Goal: Information Seeking & Learning: Check status

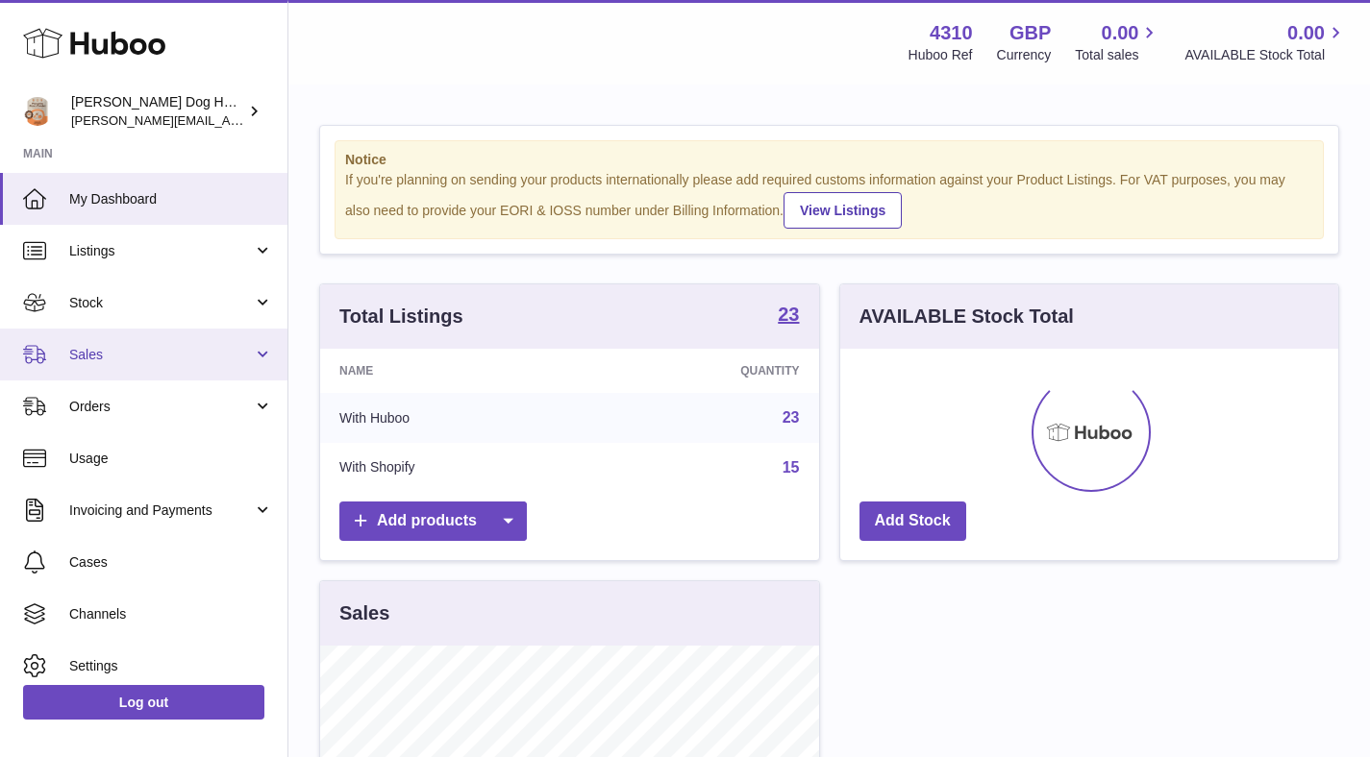
scroll to position [300, 506]
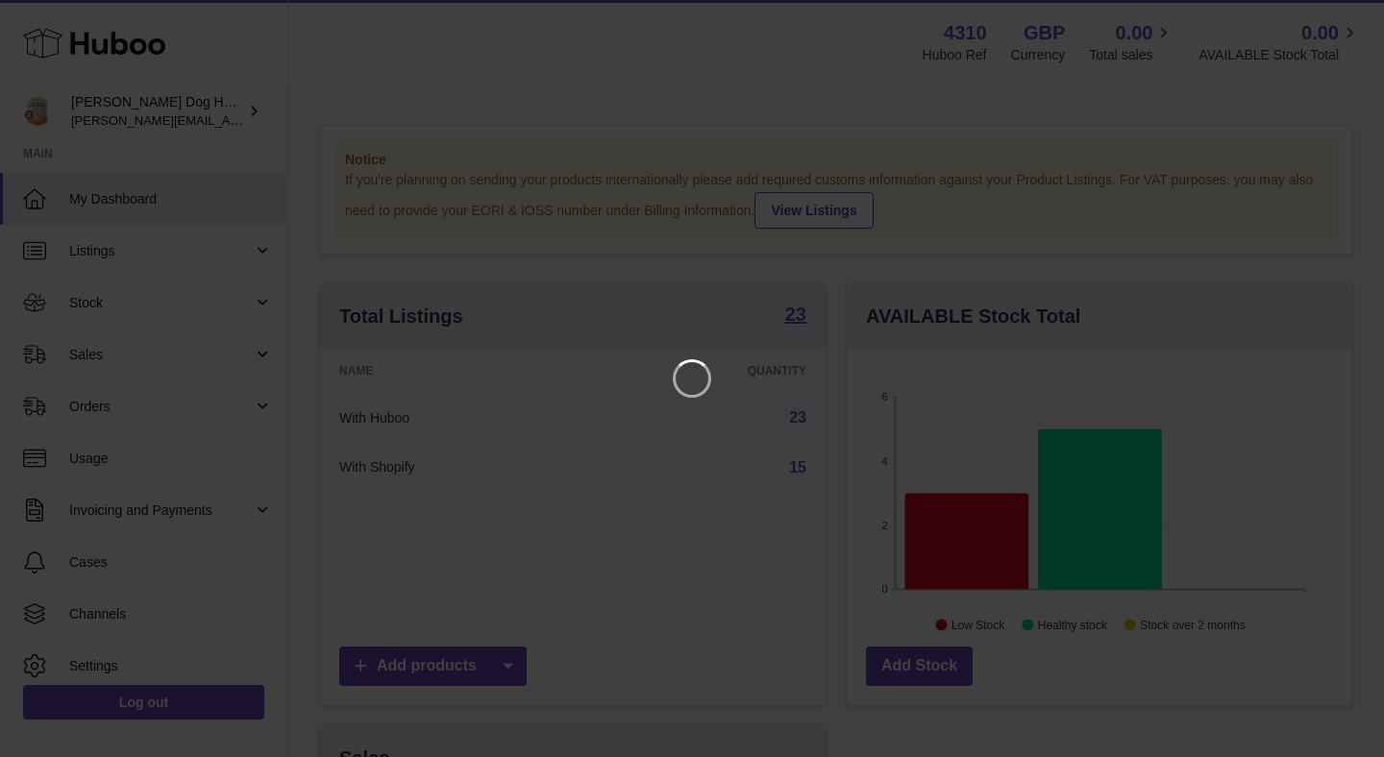
click at [501, 166] on iframe at bounding box center [691, 378] width 1307 height 681
click at [1326, 25] on icon "Close" at bounding box center [1334, 17] width 23 height 23
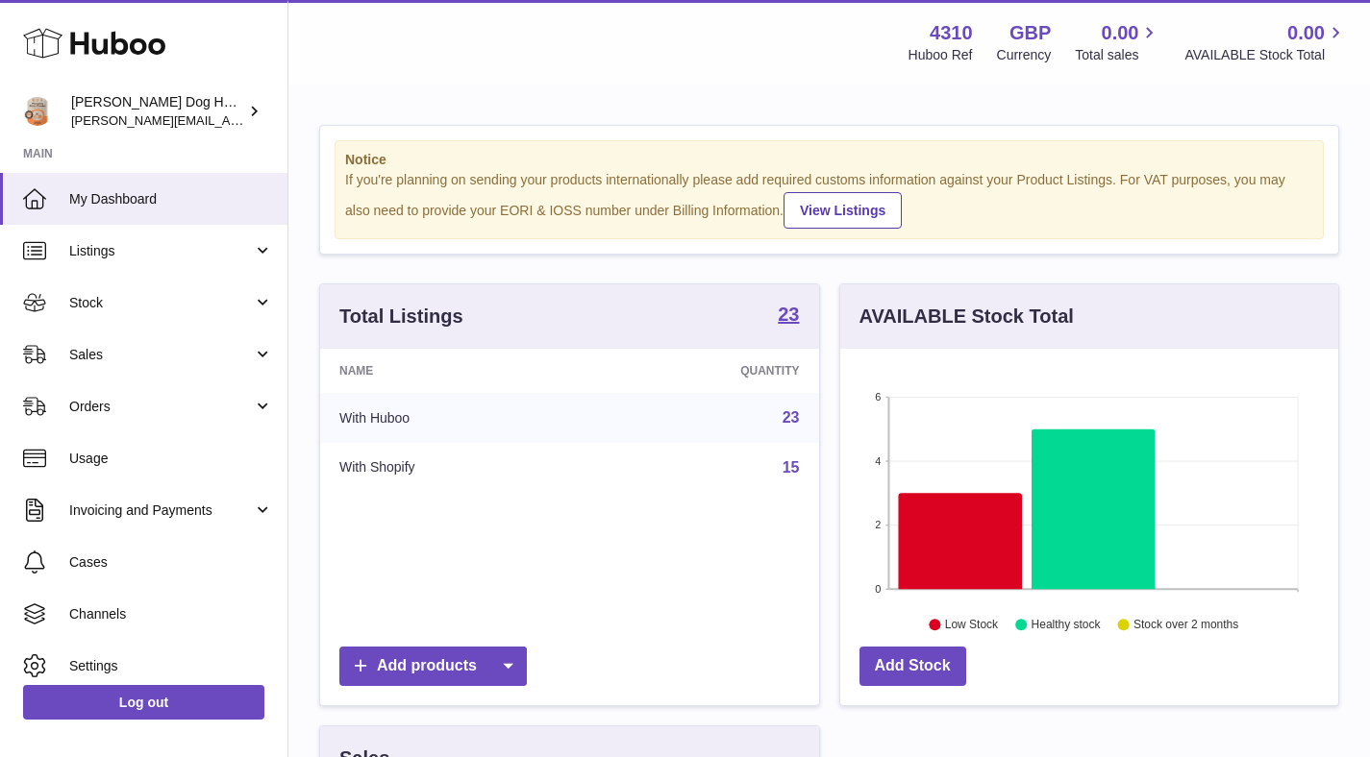
scroll to position [960874, 960675]
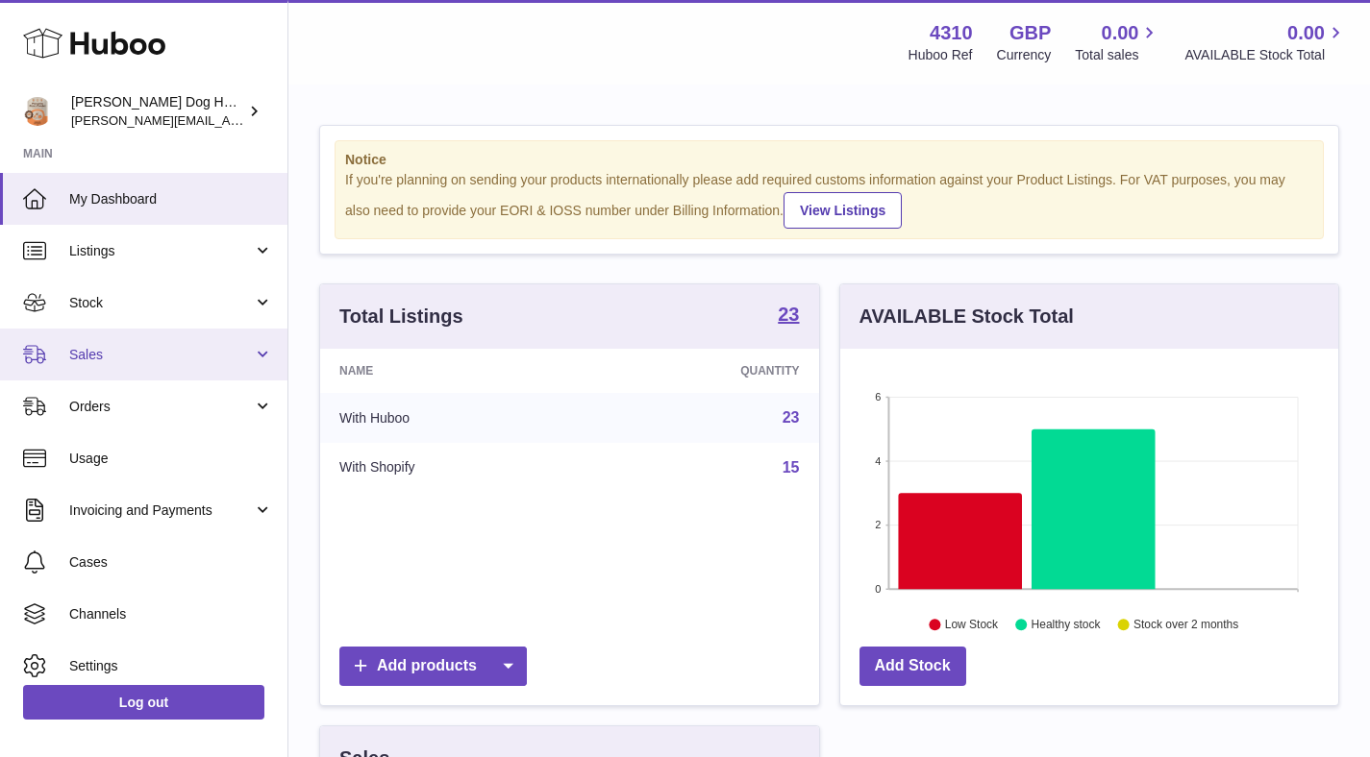
click at [84, 364] on link "Sales" at bounding box center [143, 355] width 287 height 52
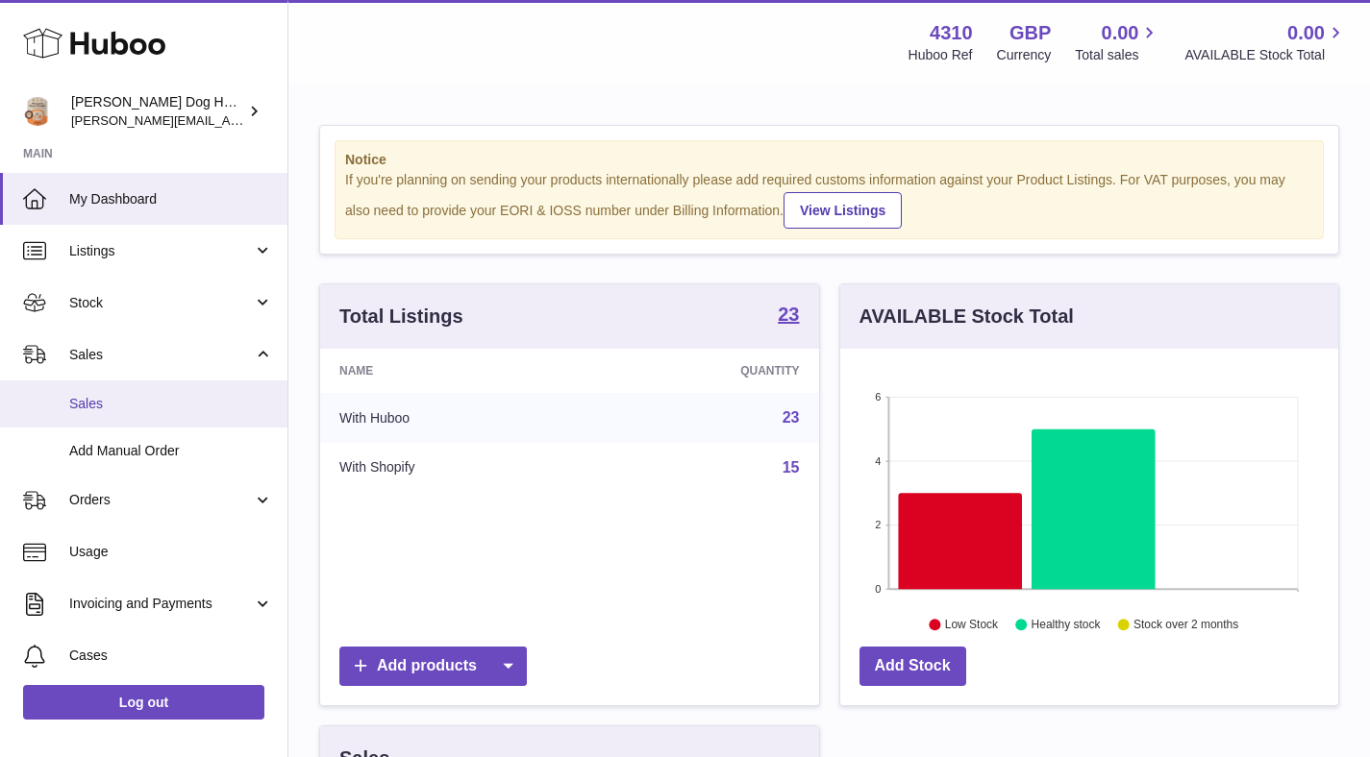
click at [90, 392] on link "Sales" at bounding box center [143, 404] width 287 height 47
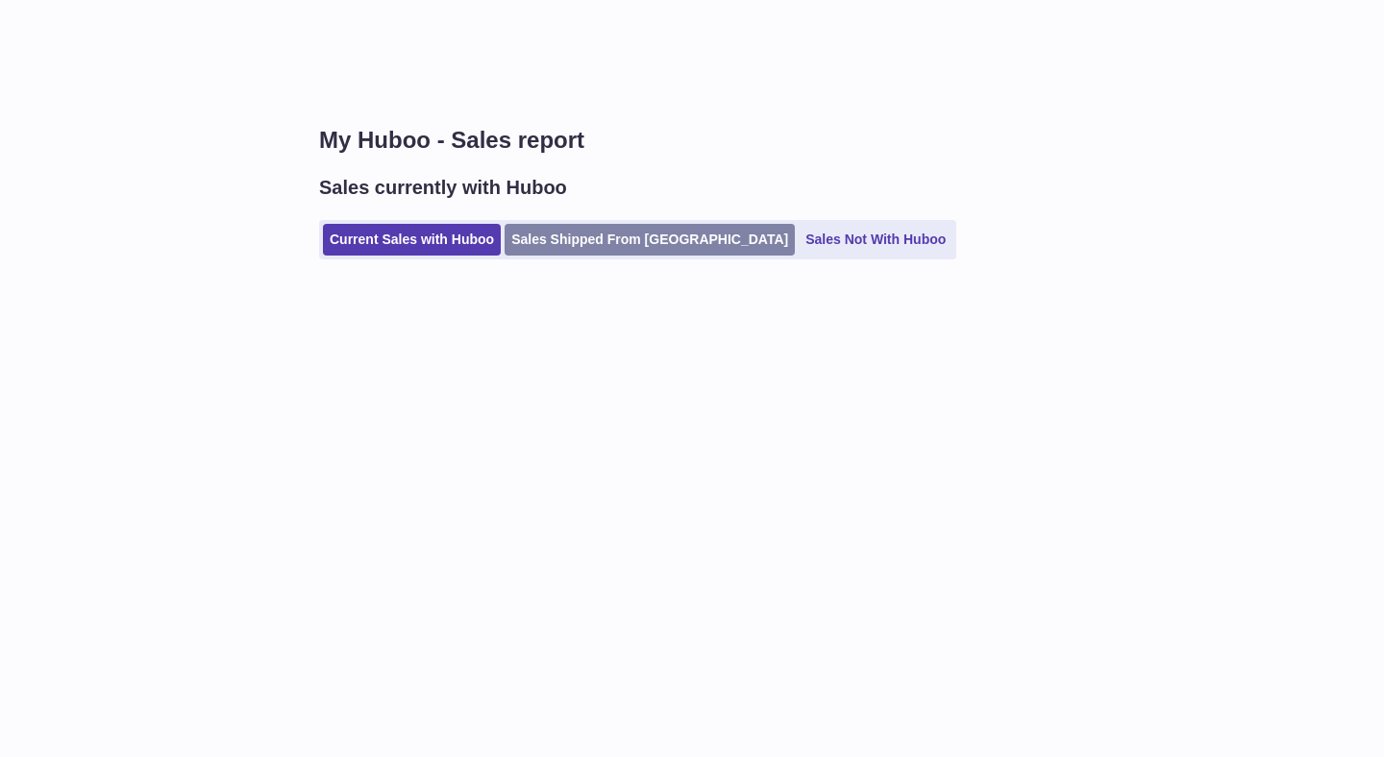
click at [617, 244] on link "Sales Shipped From Huboo" at bounding box center [650, 240] width 290 height 32
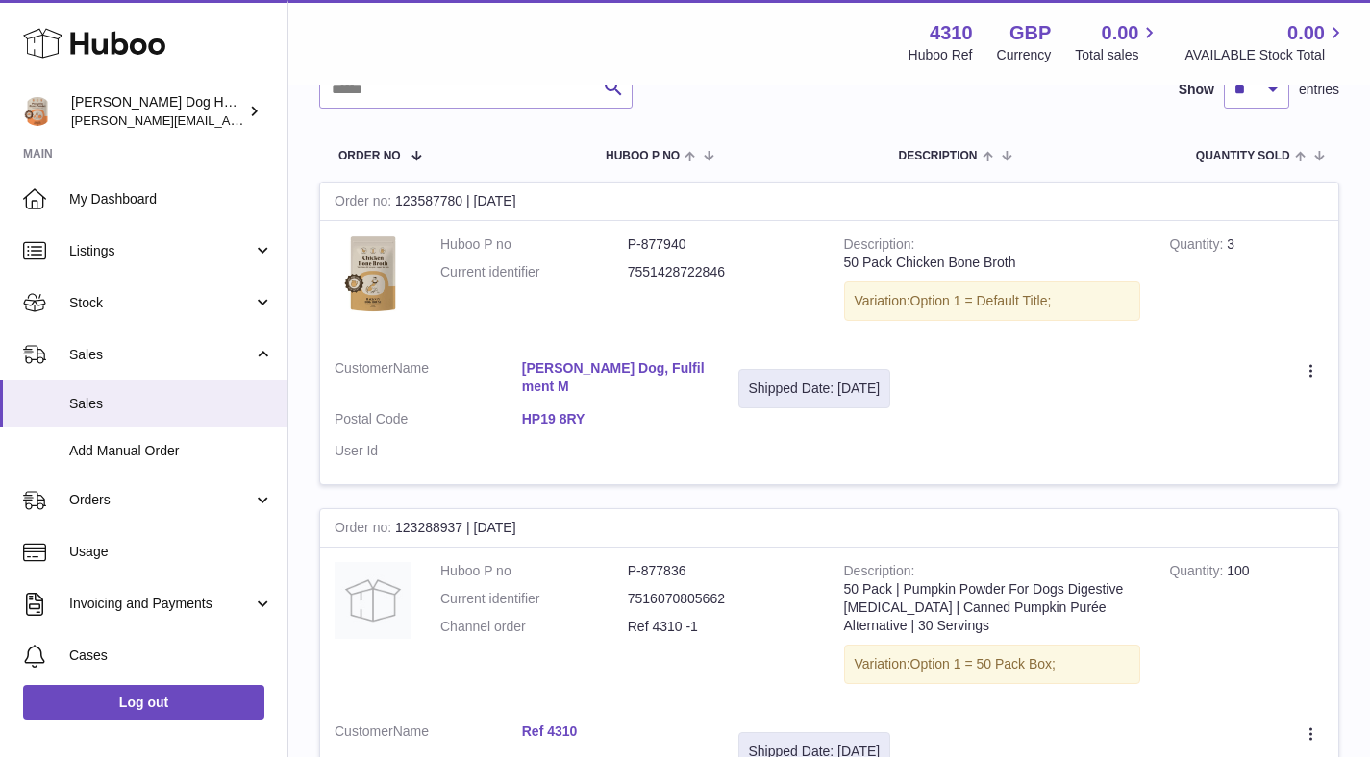
scroll to position [243, 0]
click at [629, 360] on link "Hackney Dog, Fulfilment M" at bounding box center [615, 378] width 187 height 37
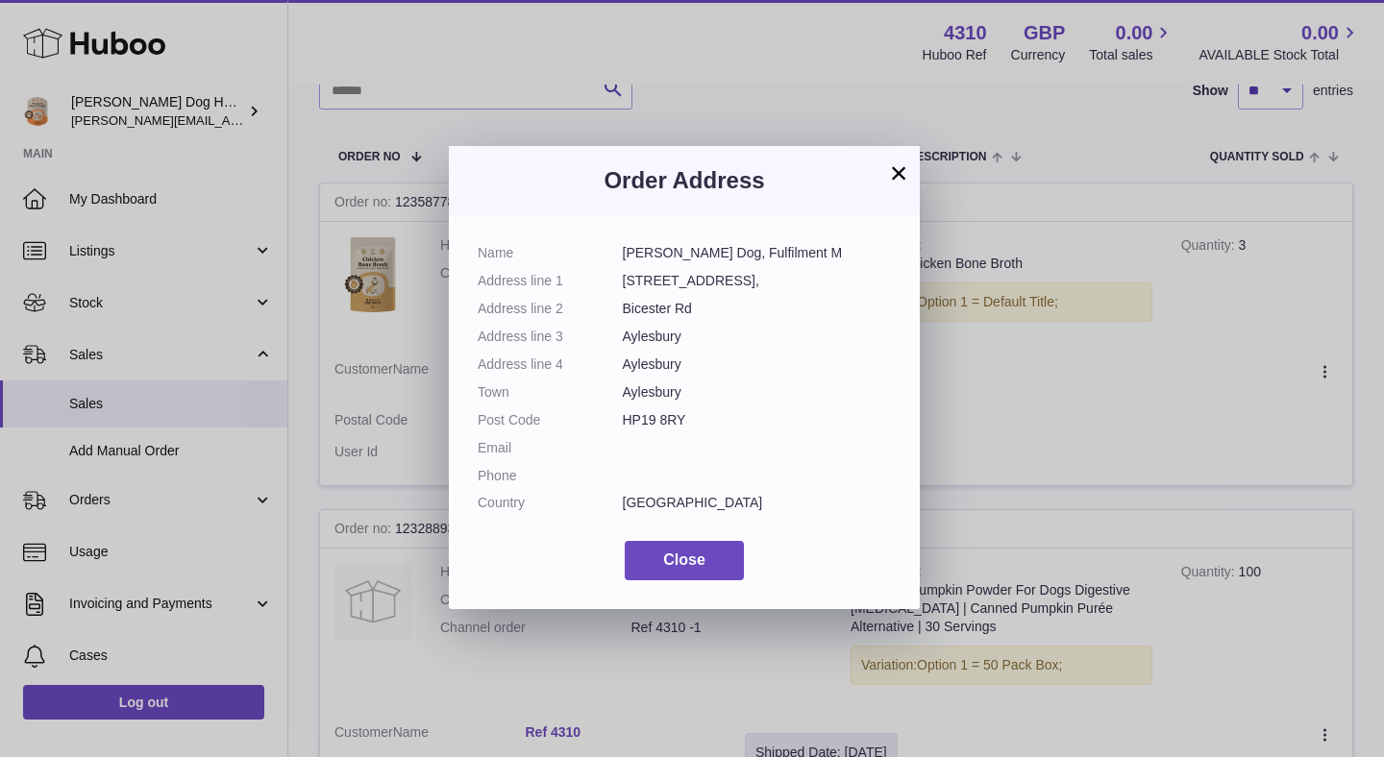
click at [898, 175] on button "×" at bounding box center [898, 172] width 23 height 23
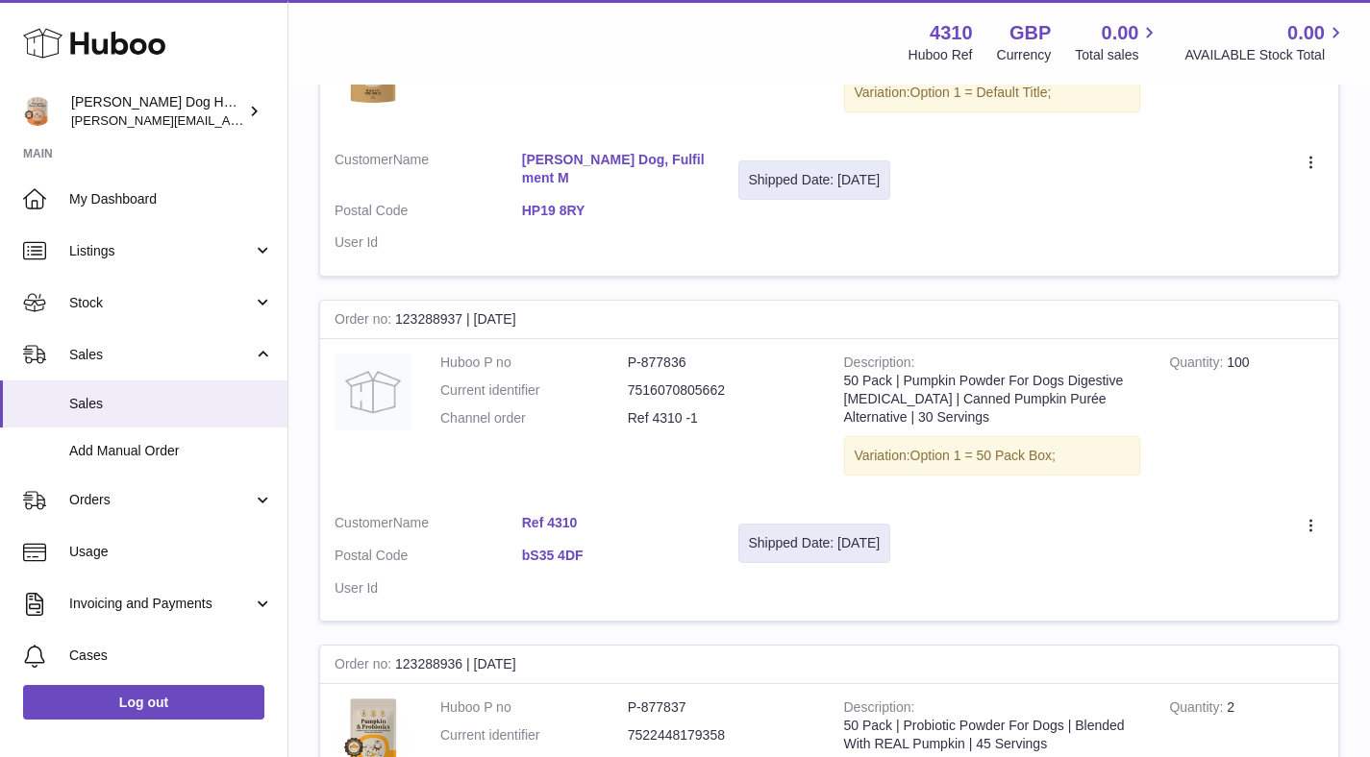
scroll to position [0, 0]
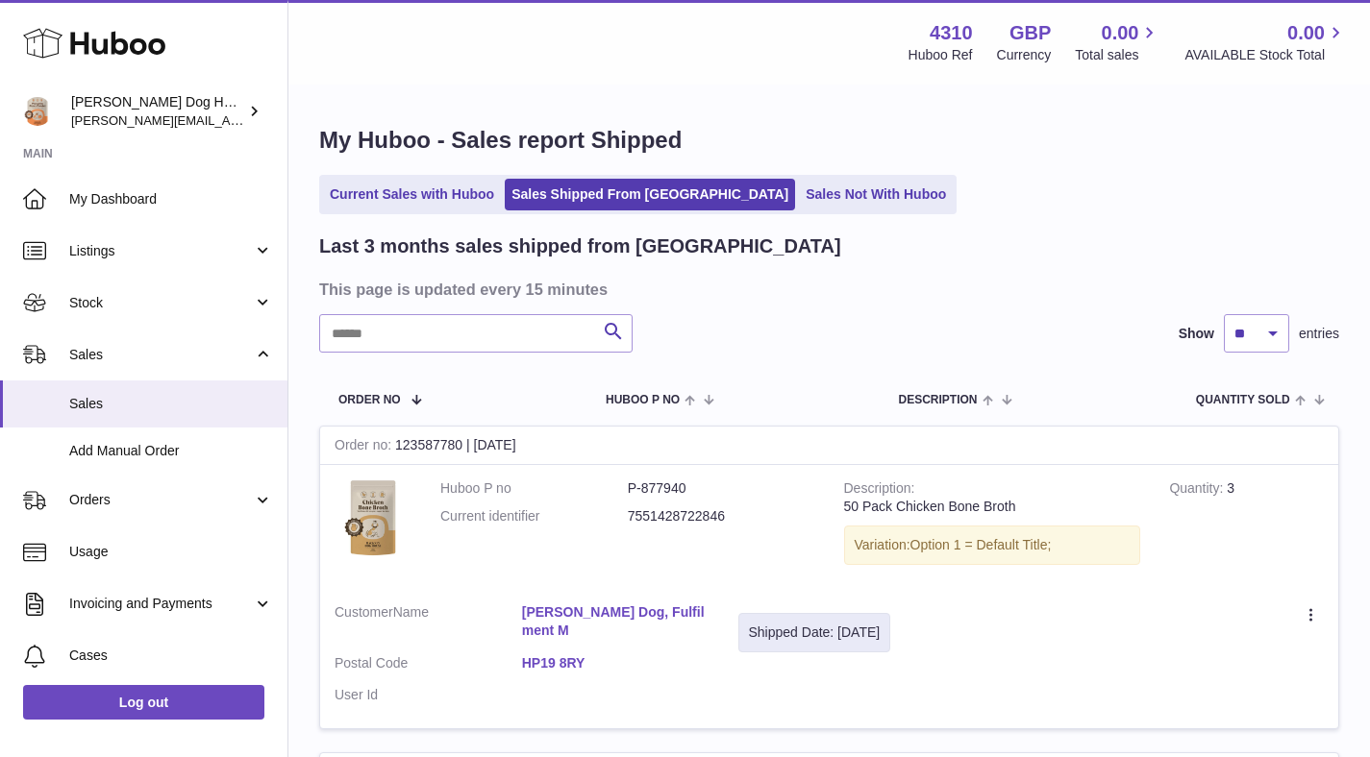
drag, startPoint x: 336, startPoint y: 447, endPoint x: 635, endPoint y: 455, distance: 299.0
click at [635, 455] on div "Order no 123587780 | 27th Aug" at bounding box center [829, 446] width 1018 height 38
copy div "Order no 123587780 | 27th Aug"
click at [525, 10] on div "Menu Huboo 4310 Huboo Ref GBP Currency 0.00 Total sales 0.00 AVAILABLE Stock To…" at bounding box center [828, 42] width 1081 height 85
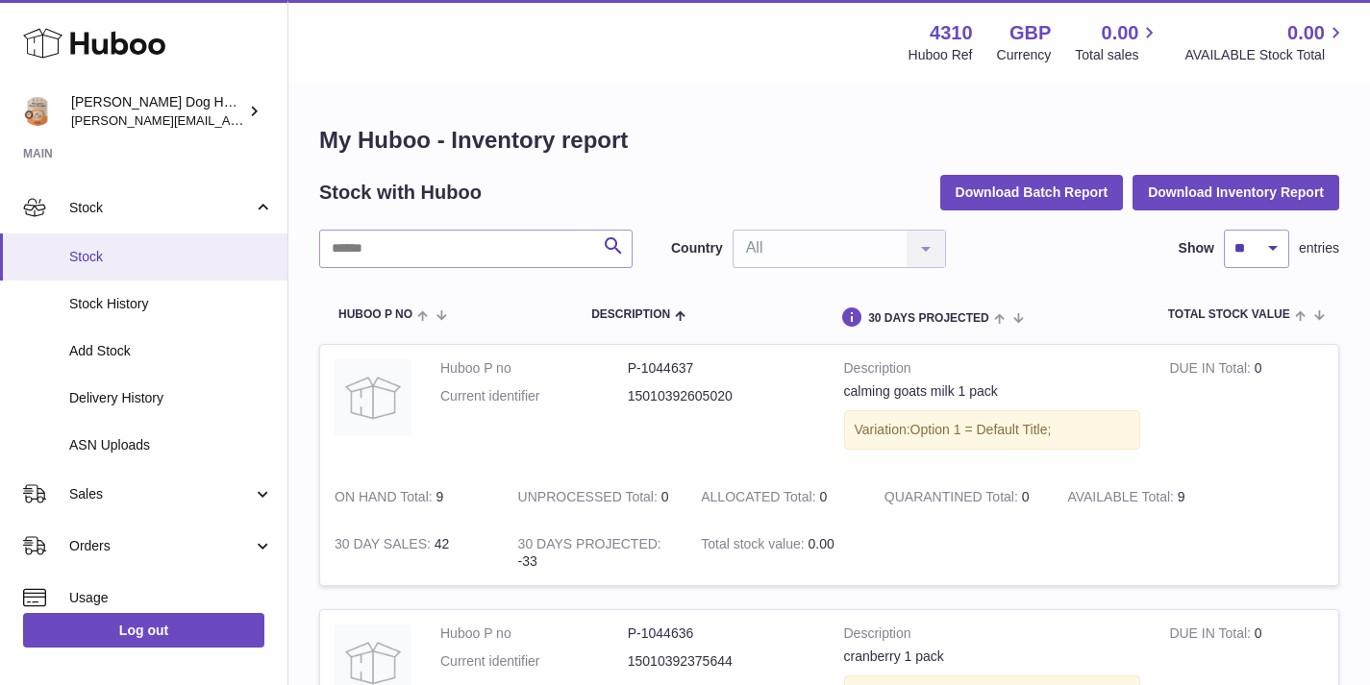
scroll to position [177, 0]
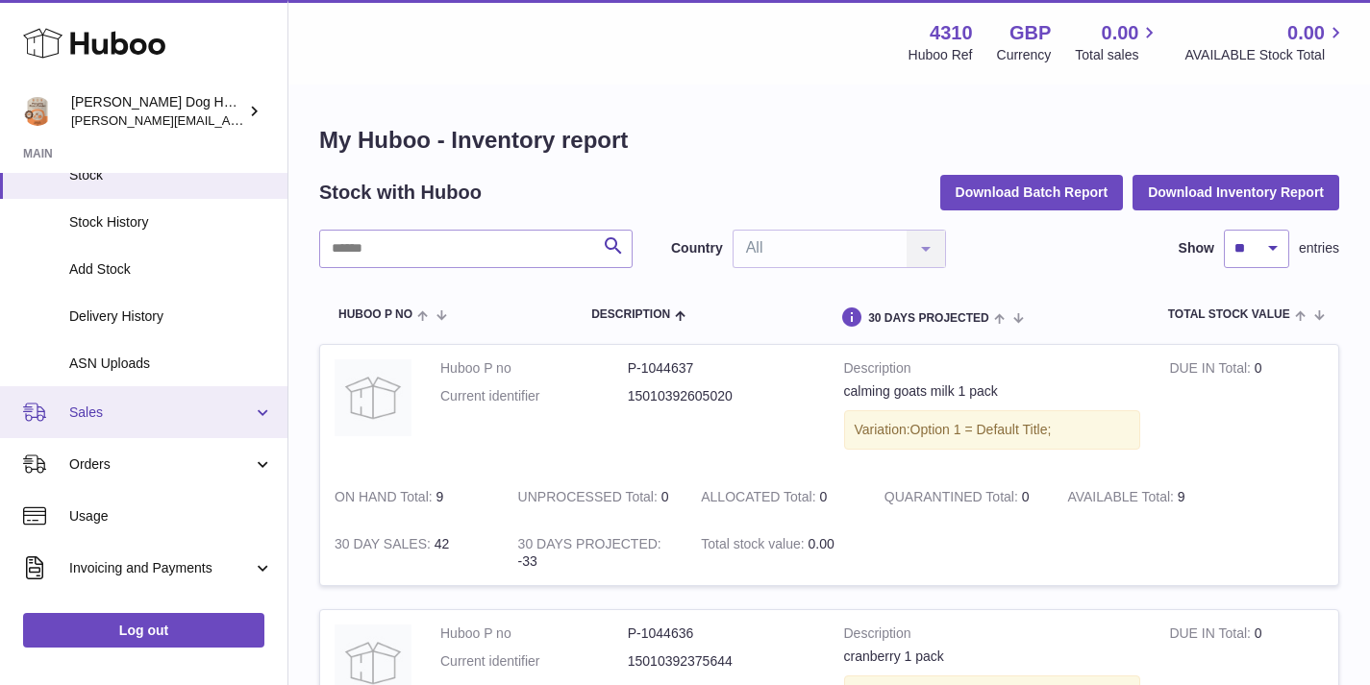
click at [118, 420] on span "Sales" at bounding box center [161, 413] width 184 height 18
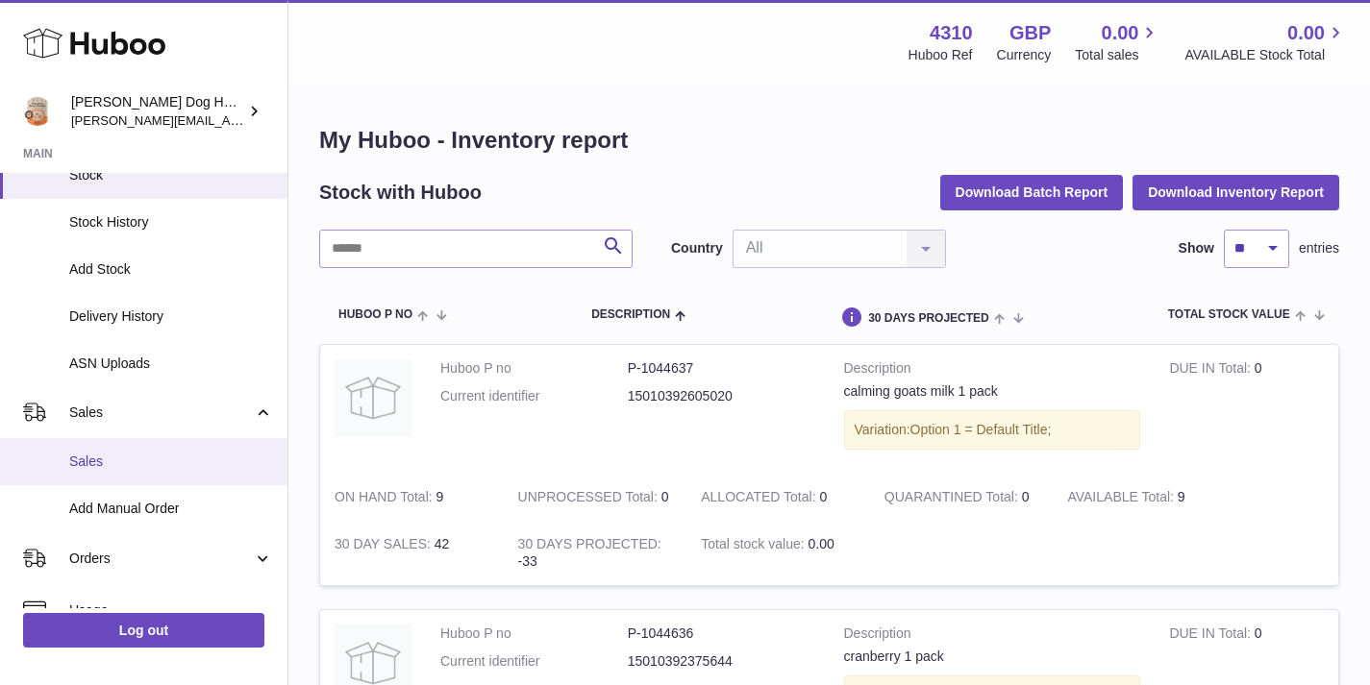
click at [117, 464] on span "Sales" at bounding box center [171, 462] width 204 height 18
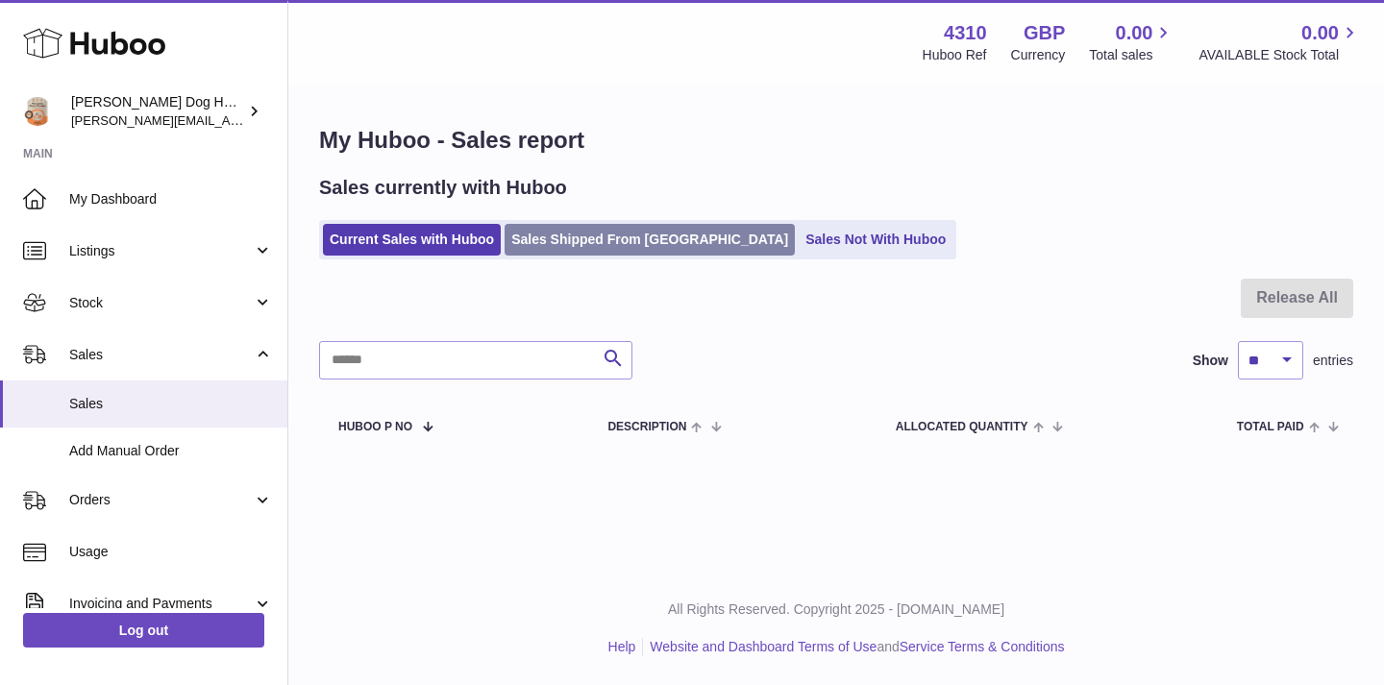
click at [547, 234] on link "Sales Shipped From [GEOGRAPHIC_DATA]" at bounding box center [650, 240] width 290 height 32
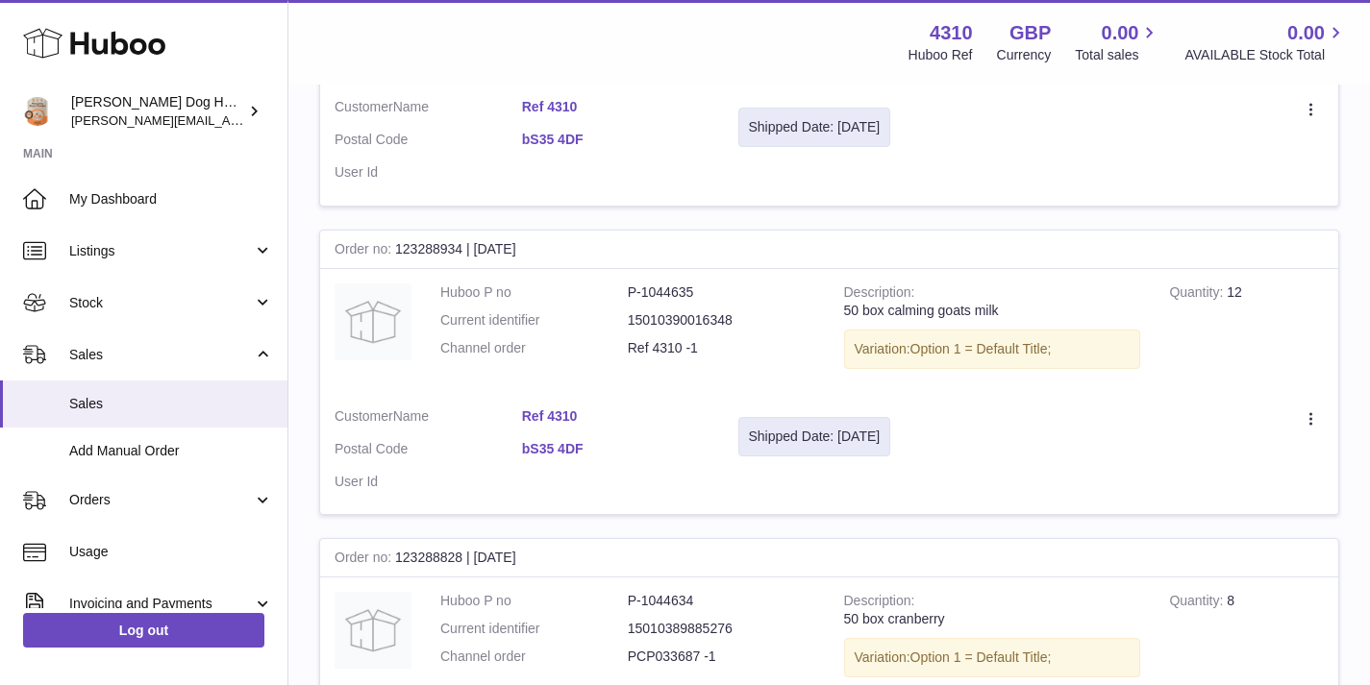
scroll to position [1127, 0]
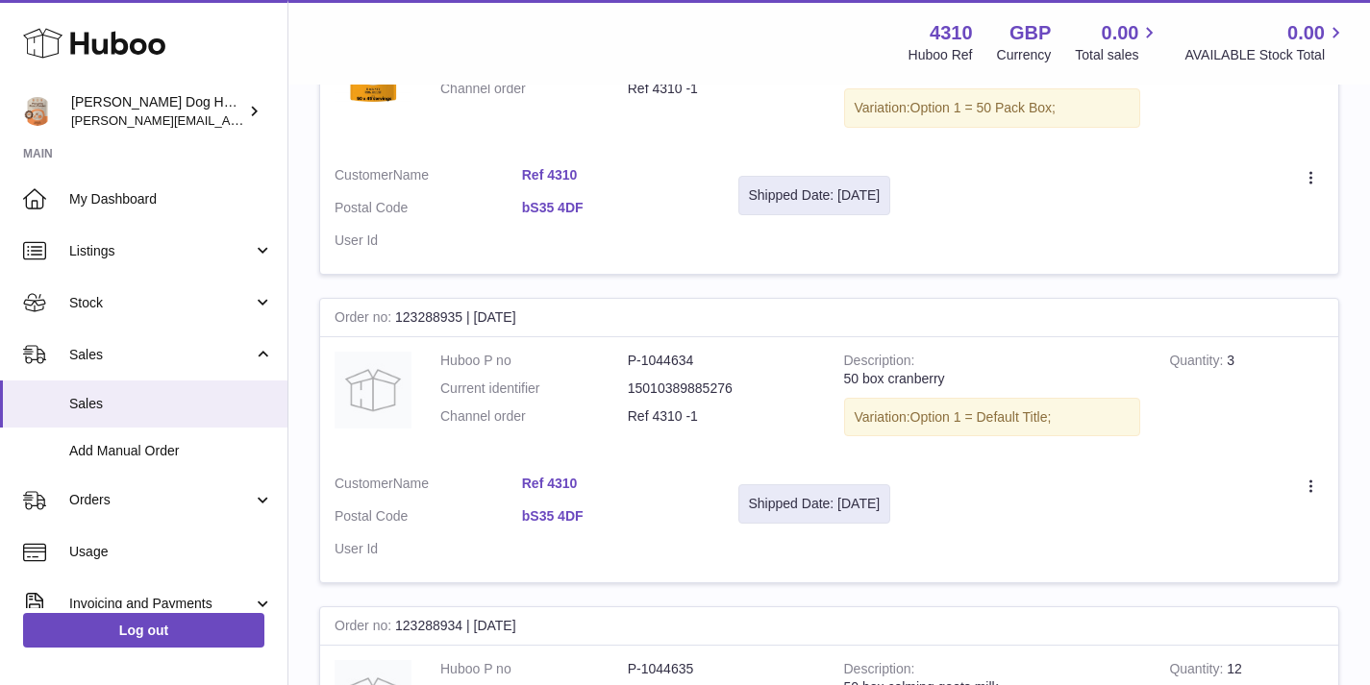
click at [557, 460] on td "Customer Name Ref 4310 Postal Code bS35 4DF User Id" at bounding box center [522, 521] width 404 height 122
click at [554, 475] on link "Ref 4310" at bounding box center [615, 484] width 187 height 18
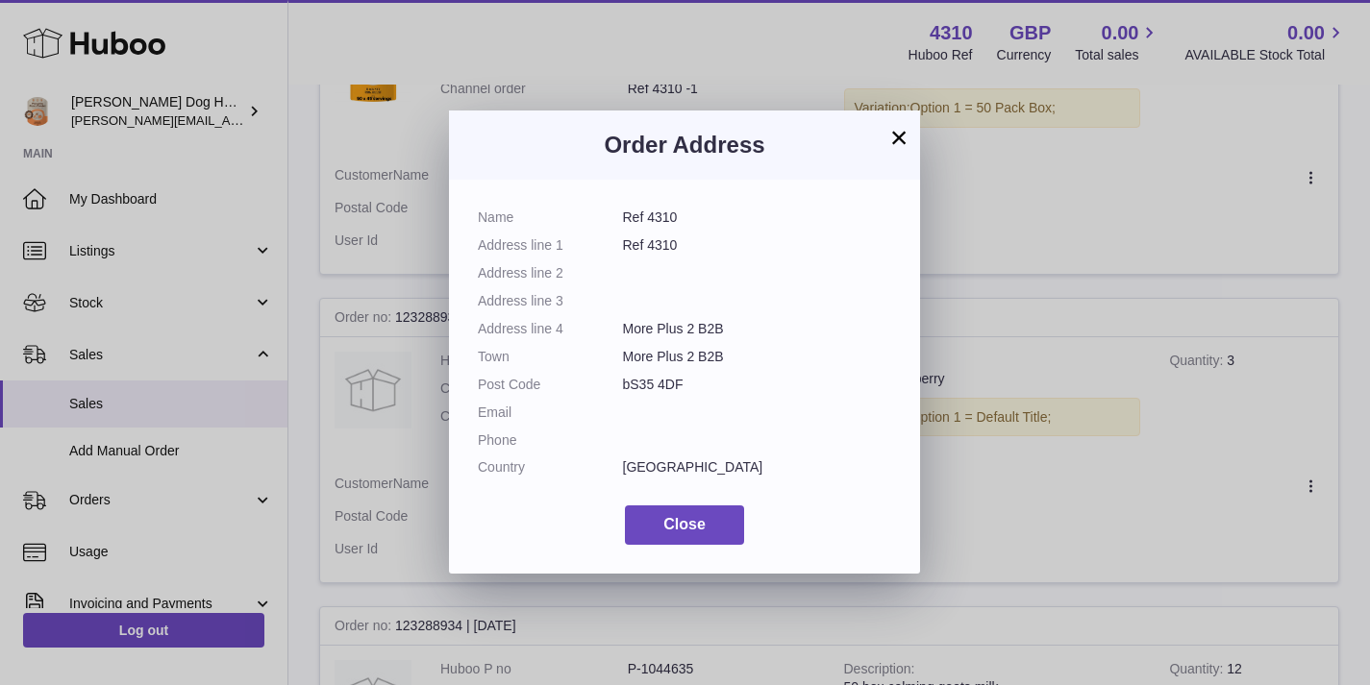
click at [935, 309] on div "× Order Address Name Ref 4310 Address line 1 Ref 4310 Address line 2 Address li…" at bounding box center [685, 342] width 1370 height 685
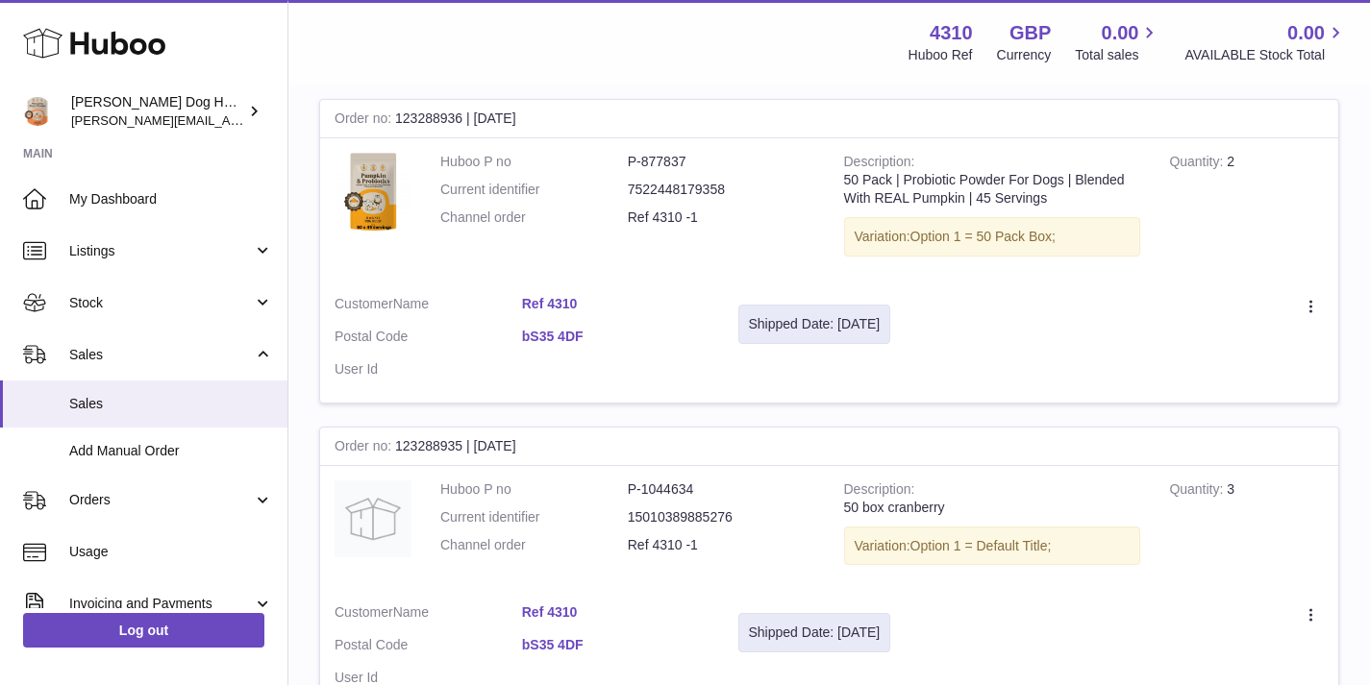
scroll to position [951, 0]
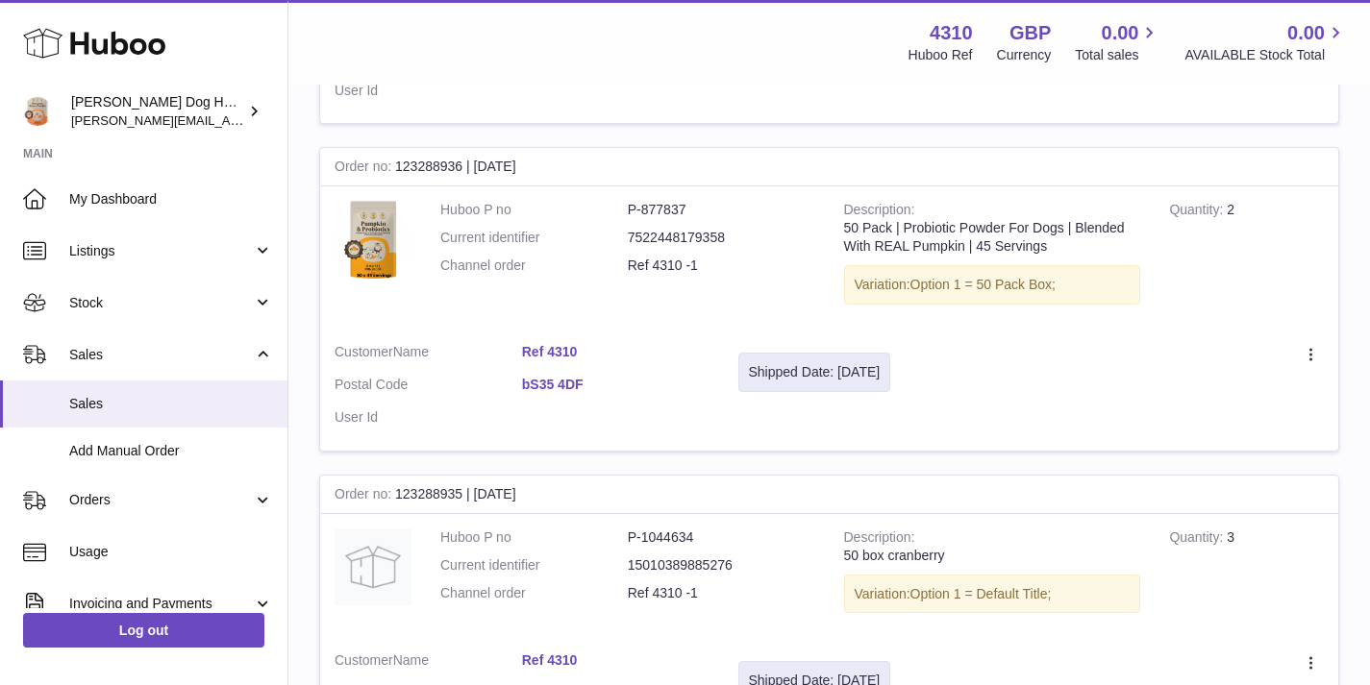
click at [541, 343] on link "Ref 4310" at bounding box center [615, 352] width 187 height 18
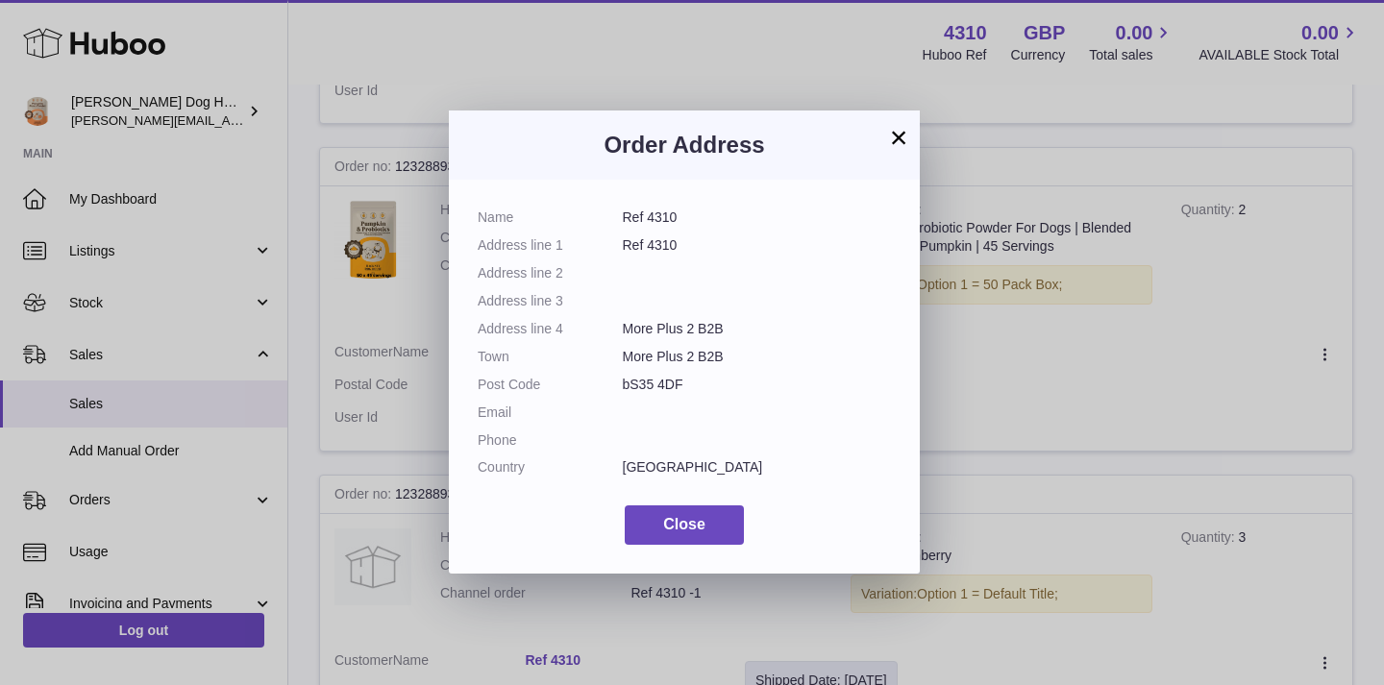
click at [1077, 299] on div "× Order Address Name Ref 4310 Address line 1 Ref 4310 Address line 2 Address li…" at bounding box center [692, 342] width 1384 height 685
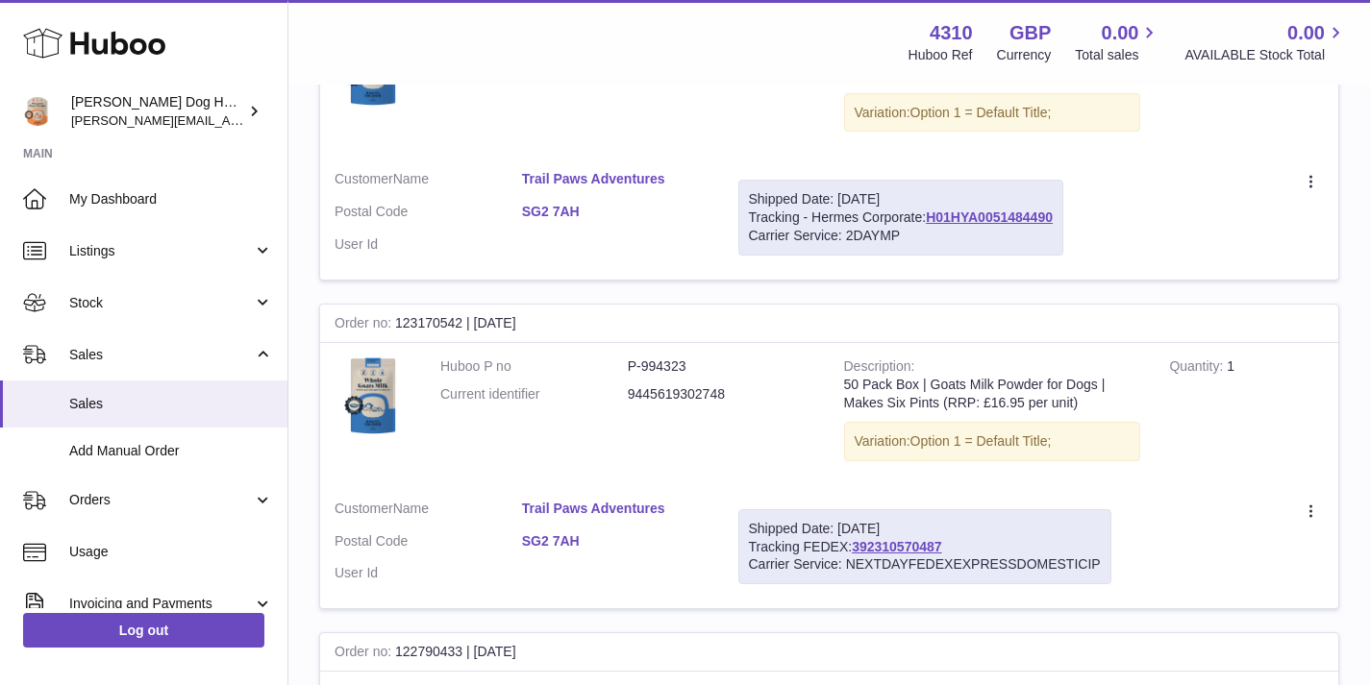
scroll to position [2815, 0]
